Goal: Obtain resource: Download file/media

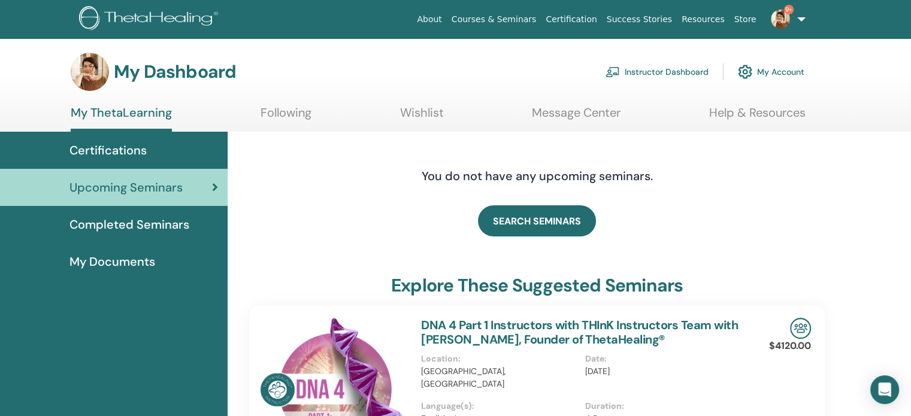
click at [666, 70] on link "Instructor Dashboard" at bounding box center [656, 72] width 103 height 26
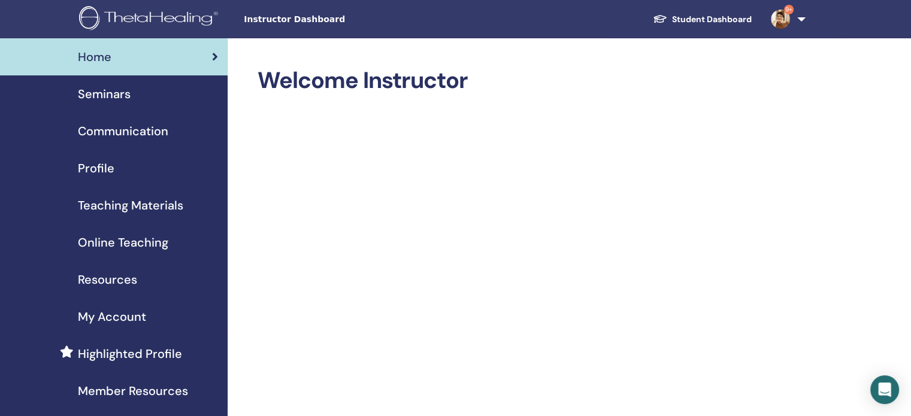
click at [105, 90] on span "Seminars" at bounding box center [104, 94] width 53 height 18
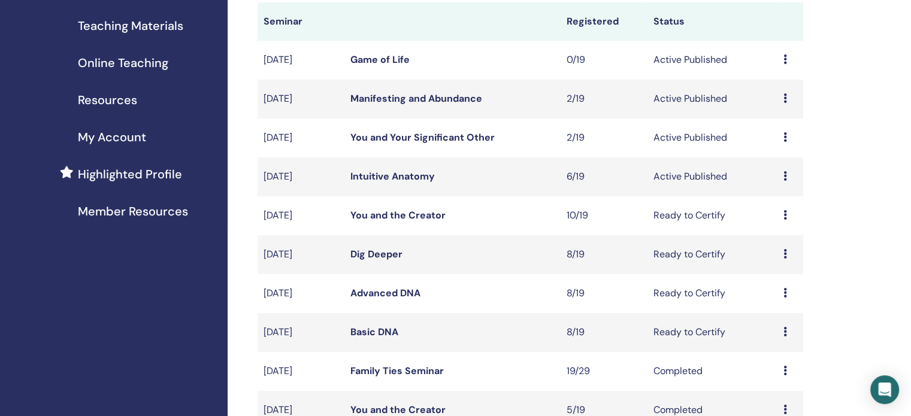
scroll to position [240, 0]
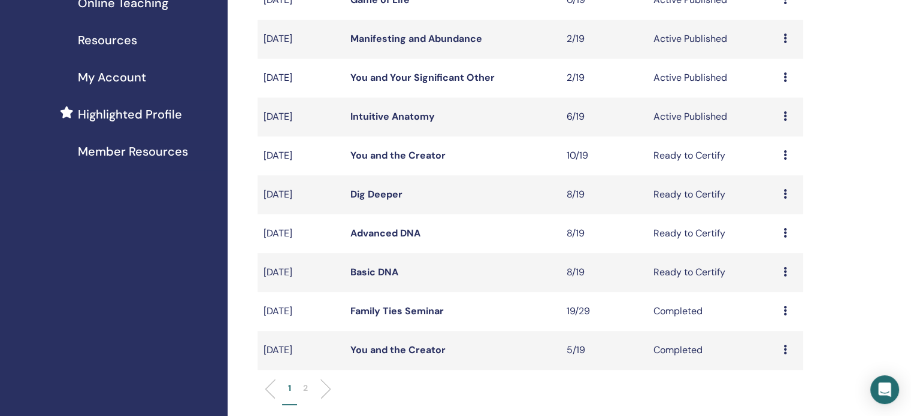
click at [433, 153] on link "You and the Creator" at bounding box center [397, 155] width 95 height 13
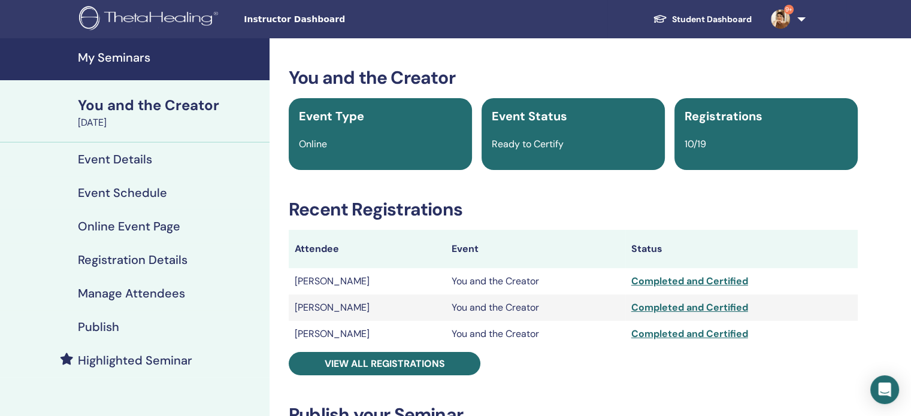
click at [122, 56] on h4 "My Seminars" at bounding box center [170, 57] width 184 height 14
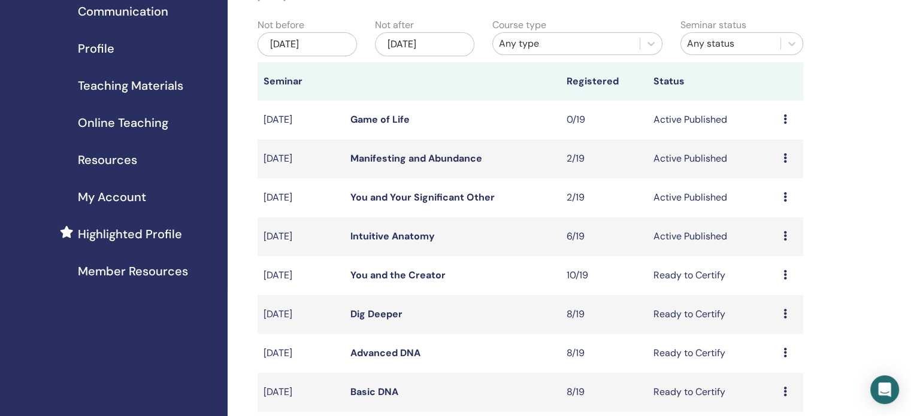
scroll to position [60, 0]
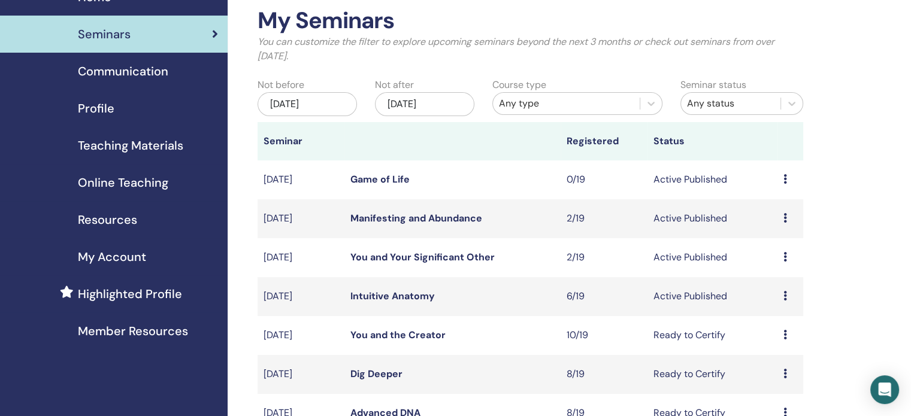
click at [162, 148] on span "Teaching Materials" at bounding box center [130, 146] width 105 height 18
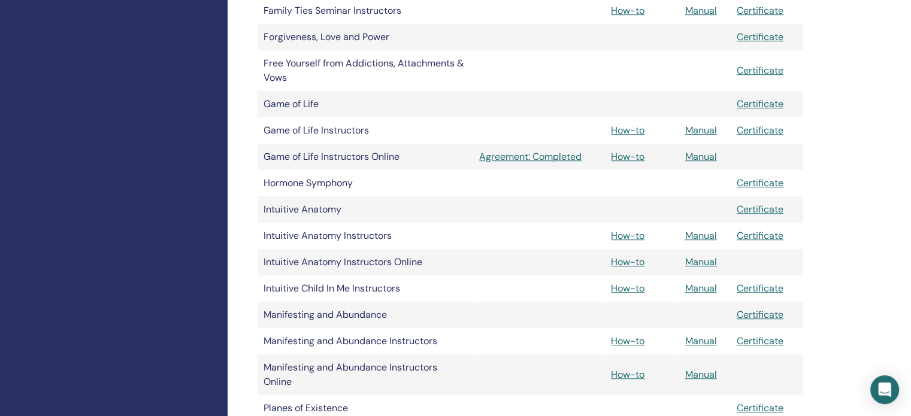
scroll to position [838, 0]
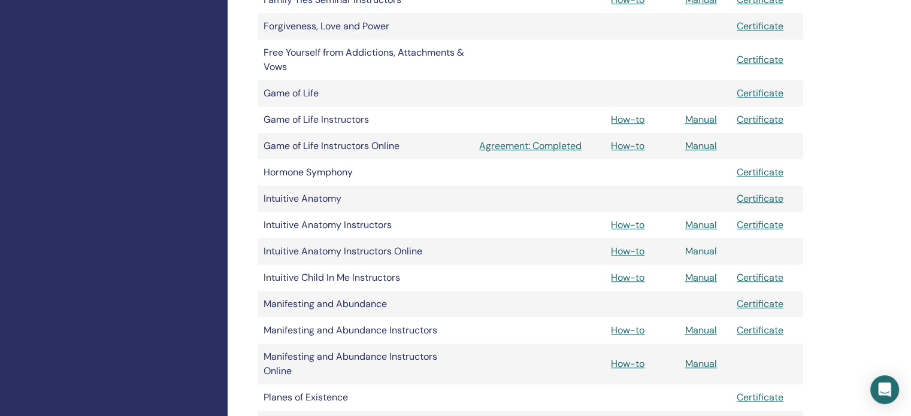
click at [706, 252] on link "Manual" at bounding box center [701, 251] width 32 height 13
